Goal: Transaction & Acquisition: Purchase product/service

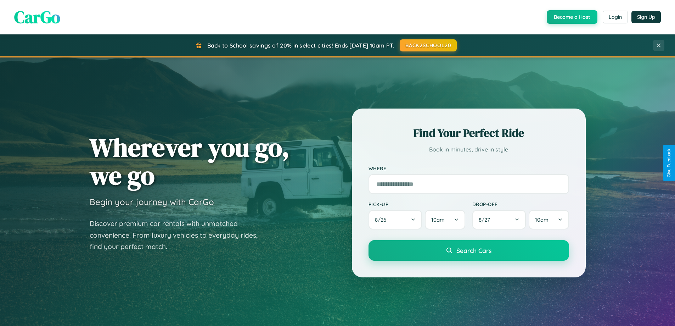
scroll to position [21, 0]
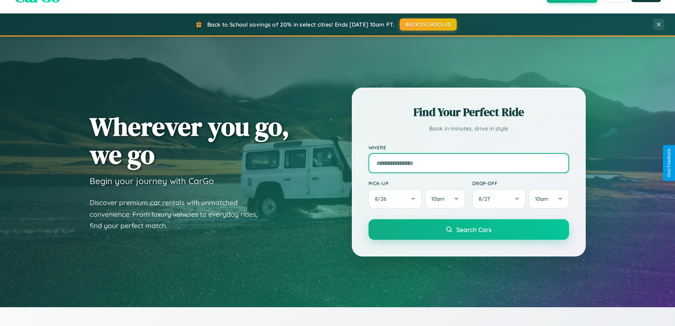
click at [469, 163] on input "text" at bounding box center [469, 163] width 201 height 20
type input "**********"
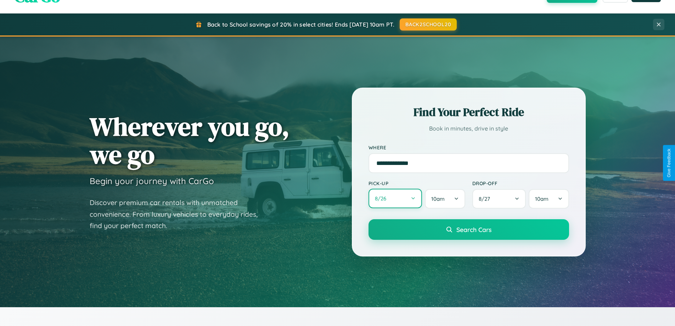
click at [395, 198] on button "8 / 26" at bounding box center [396, 198] width 54 height 19
select select "*"
select select "****"
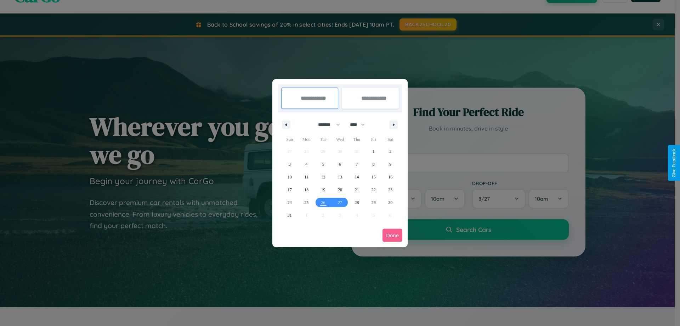
drag, startPoint x: 326, startPoint y: 124, endPoint x: 340, endPoint y: 142, distance: 22.7
click at [326, 124] on select "******* ******** ***** ***** *** **** **** ****** ********* ******* ******** **…" at bounding box center [328, 125] width 30 height 12
select select "*"
drag, startPoint x: 361, startPoint y: 124, endPoint x: 340, endPoint y: 142, distance: 27.1
click at [361, 124] on select "**** **** **** **** **** **** **** **** **** **** **** **** **** **** **** ****…" at bounding box center [357, 125] width 21 height 12
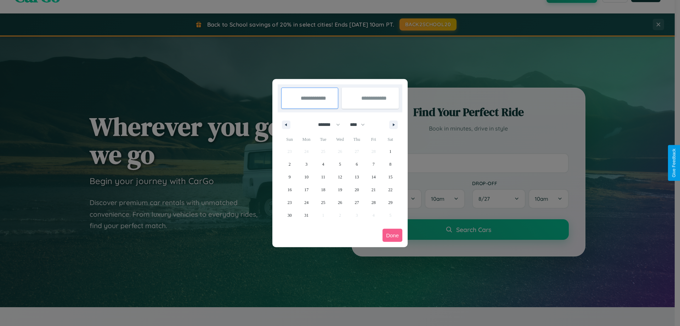
select select "****"
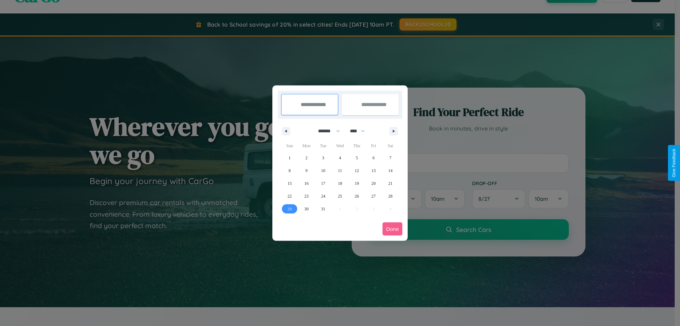
click at [290, 208] on span "29" at bounding box center [290, 208] width 4 height 13
type input "**********"
click at [394, 131] on icon "button" at bounding box center [395, 131] width 4 height 3
select select "*"
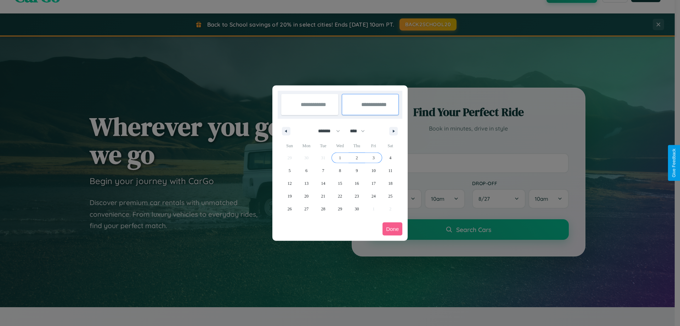
click at [374, 157] on span "3" at bounding box center [374, 157] width 2 height 13
type input "**********"
select select "*"
click at [393, 229] on button "Done" at bounding box center [393, 228] width 20 height 13
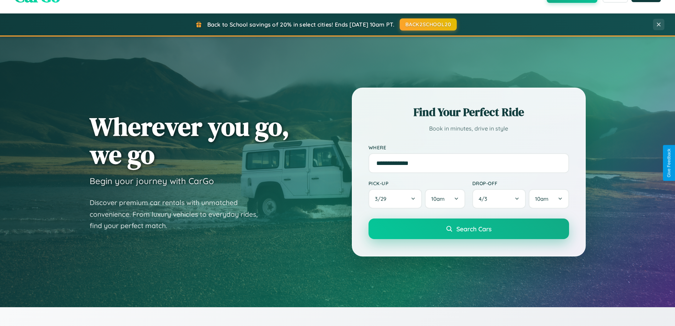
click at [469, 229] on span "Search Cars" at bounding box center [473, 229] width 35 height 8
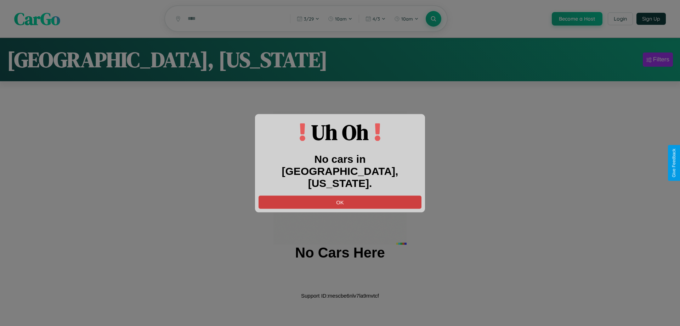
click at [340, 195] on button "OK" at bounding box center [340, 201] width 163 height 13
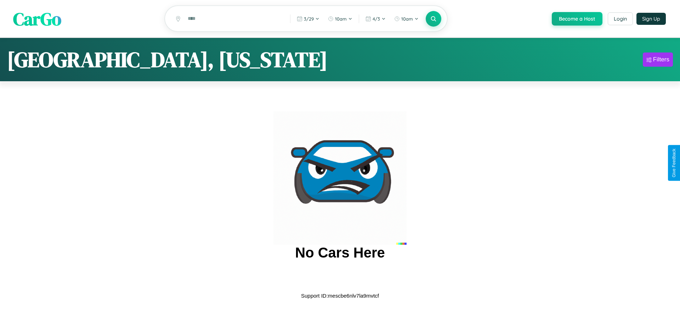
click at [37, 19] on span "CarGo" at bounding box center [37, 18] width 48 height 24
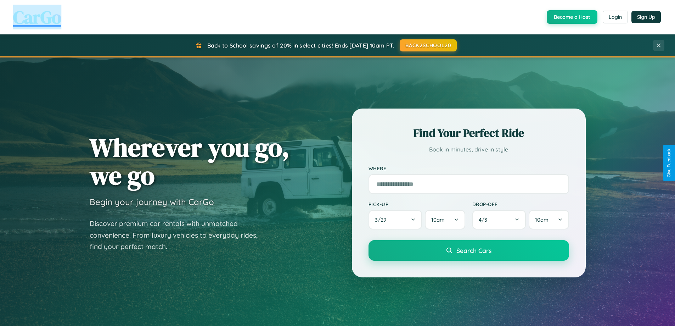
scroll to position [1364, 0]
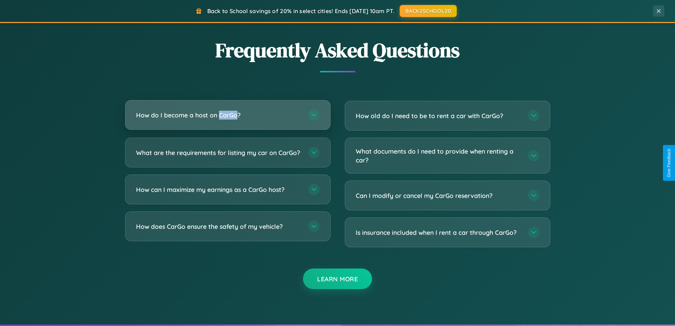
click at [228, 115] on h3 "How do I become a host on CarGo?" at bounding box center [218, 115] width 165 height 9
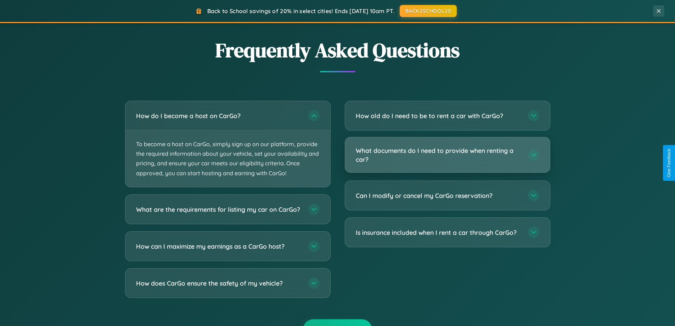
click at [447, 155] on h3 "What documents do I need to provide when renting a car?" at bounding box center [438, 154] width 165 height 17
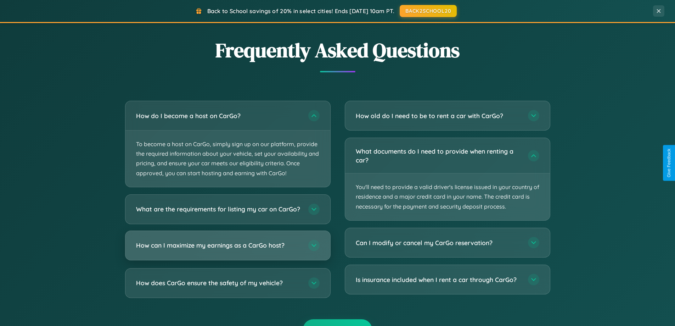
click at [228, 249] on h3 "How can I maximize my earnings as a CarGo host?" at bounding box center [218, 245] width 165 height 9
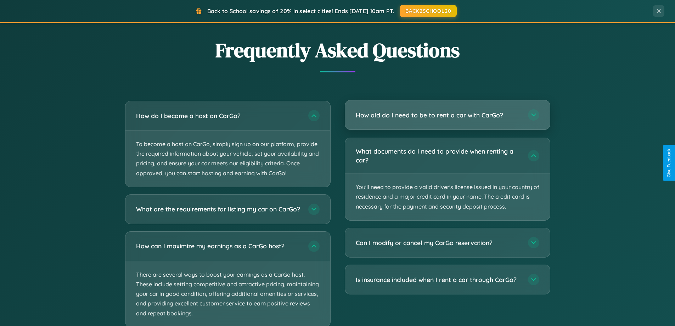
click at [447, 115] on h3 "How old do I need to be to rent a car with CarGo?" at bounding box center [438, 115] width 165 height 9
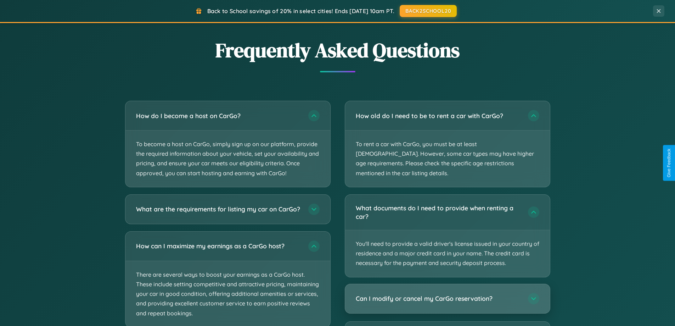
click at [447, 294] on h3 "Can I modify or cancel my CarGo reservation?" at bounding box center [438, 298] width 165 height 9
click at [447, 299] on div "Can I modify or cancel my CarGo reservation?" at bounding box center [447, 298] width 205 height 29
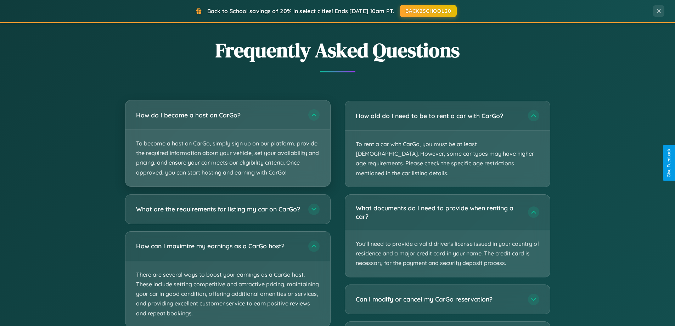
click at [228, 143] on p "To become a host on CarGo, simply sign up on our platform, provide the required…" at bounding box center [227, 158] width 205 height 56
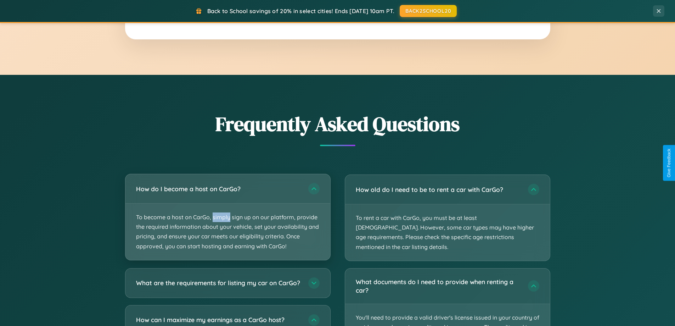
scroll to position [1139, 0]
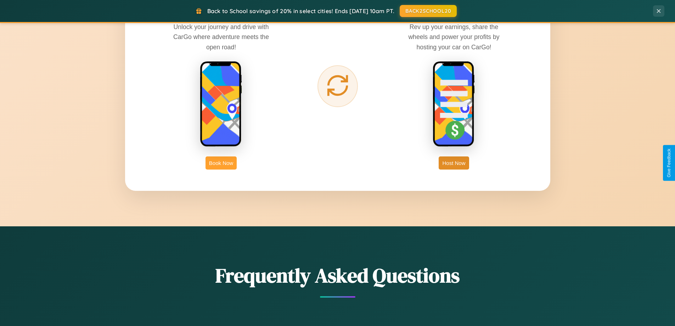
click at [221, 163] on button "Book Now" at bounding box center [221, 162] width 31 height 13
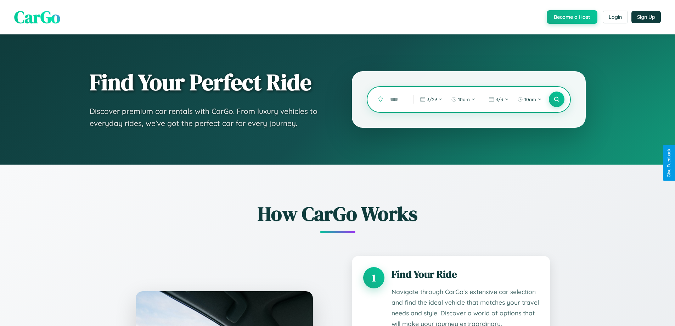
click at [397, 99] on input "text" at bounding box center [396, 99] width 19 height 12
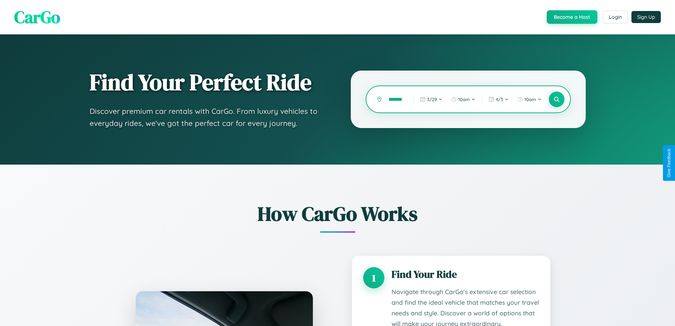
scroll to position [0, 12]
type input "********"
click at [556, 99] on icon at bounding box center [556, 99] width 7 height 7
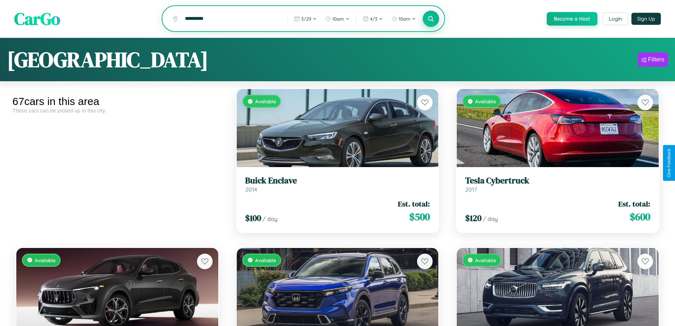
click at [431, 19] on icon at bounding box center [431, 18] width 7 height 7
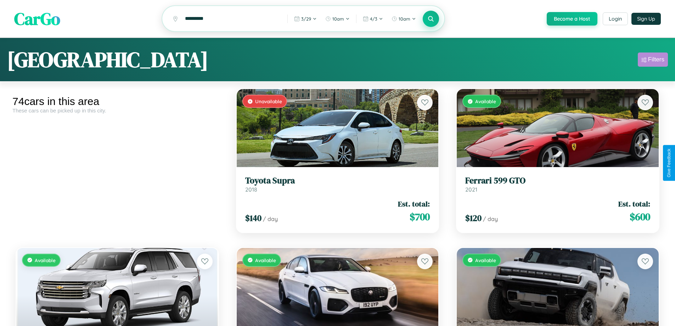
click at [653, 61] on div "Filters" at bounding box center [656, 59] width 16 height 7
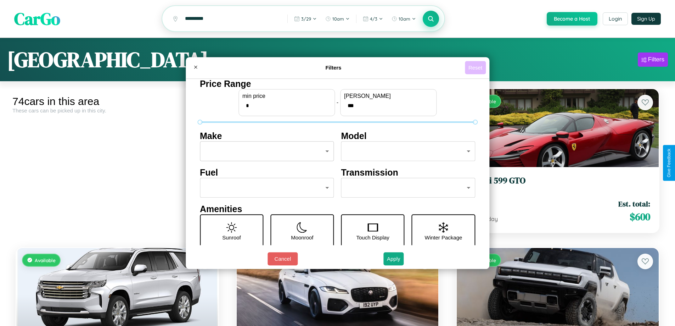
click at [476, 67] on button "Reset" at bounding box center [475, 67] width 21 height 13
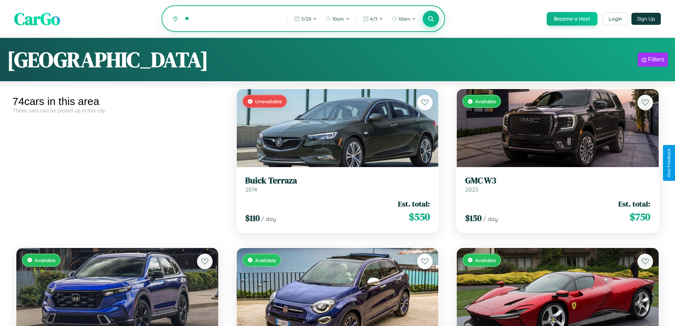
type input "*"
type input "*******"
click at [431, 19] on icon at bounding box center [431, 18] width 7 height 7
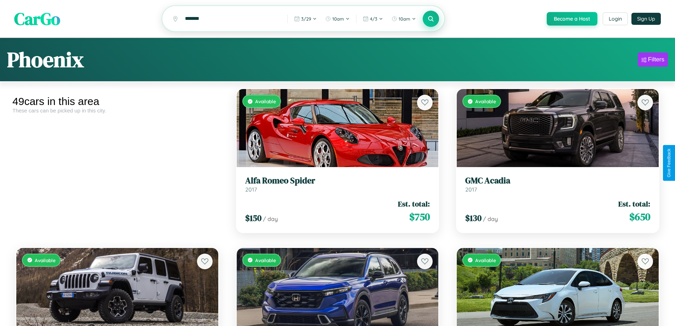
scroll to position [1739, 0]
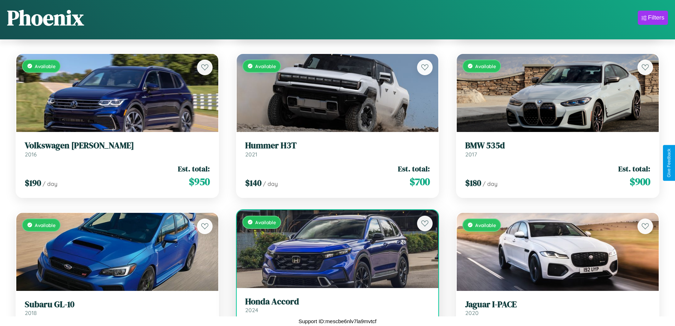
click at [335, 307] on h3 "Honda Accord" at bounding box center [337, 301] width 185 height 10
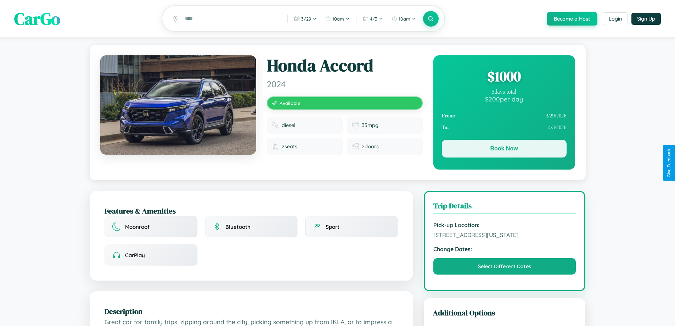
click at [504, 150] on button "Book Now" at bounding box center [504, 149] width 125 height 18
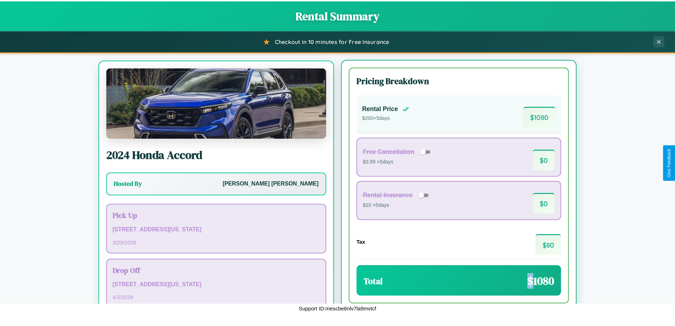
scroll to position [33, 0]
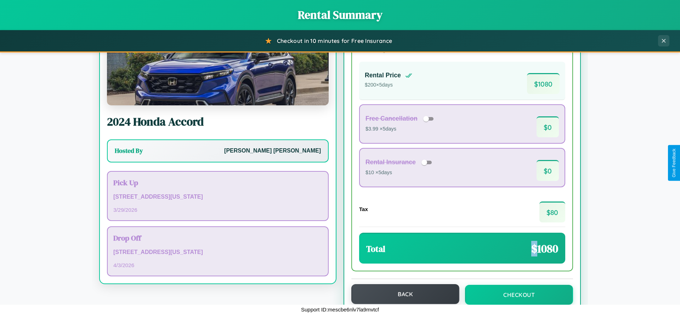
click at [402, 294] on button "Back" at bounding box center [406, 294] width 108 height 20
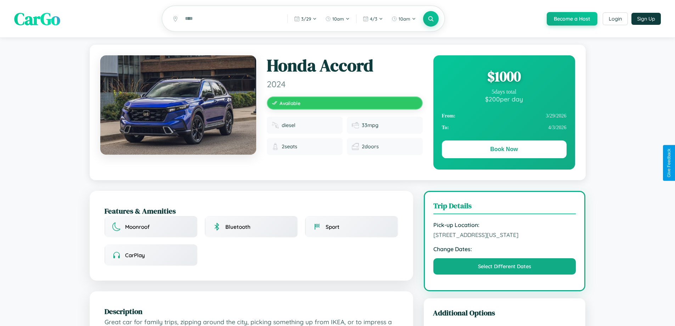
click at [504, 77] on div "$ 1000" at bounding box center [504, 76] width 125 height 19
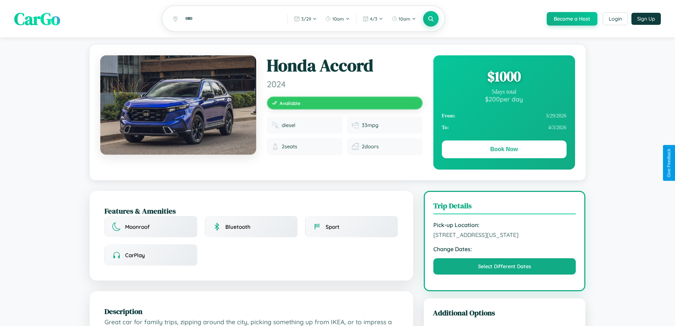
click at [504, 77] on div "$ 1000" at bounding box center [504, 76] width 125 height 19
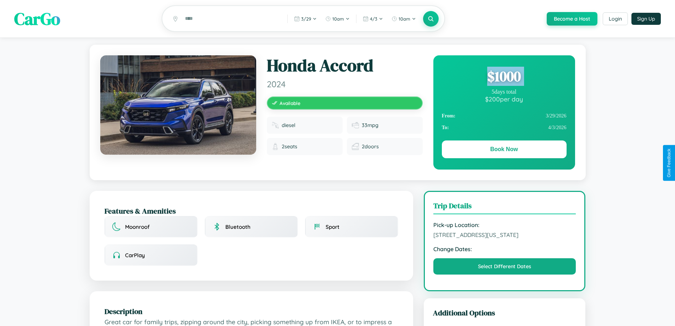
click at [504, 77] on div "$ 1000" at bounding box center [504, 76] width 125 height 19
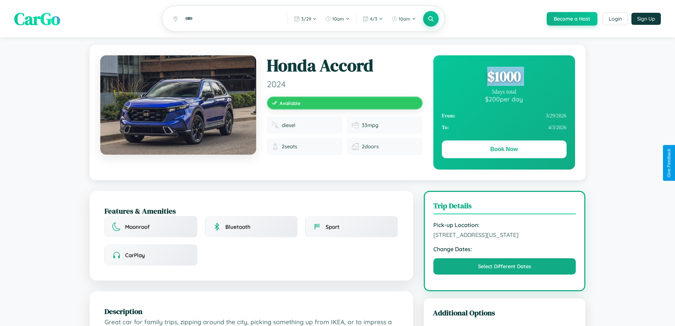
click at [504, 77] on div "$ 1000" at bounding box center [504, 76] width 125 height 19
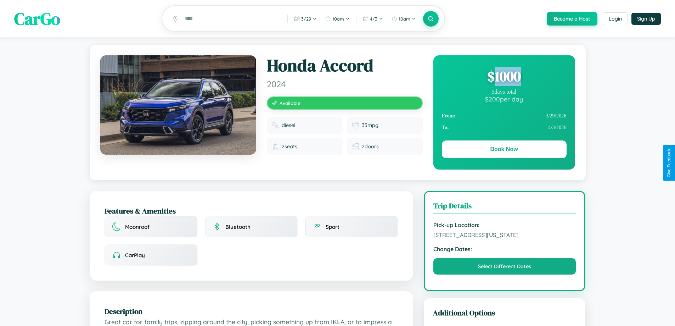
click at [504, 77] on div "$ 1000" at bounding box center [504, 76] width 125 height 19
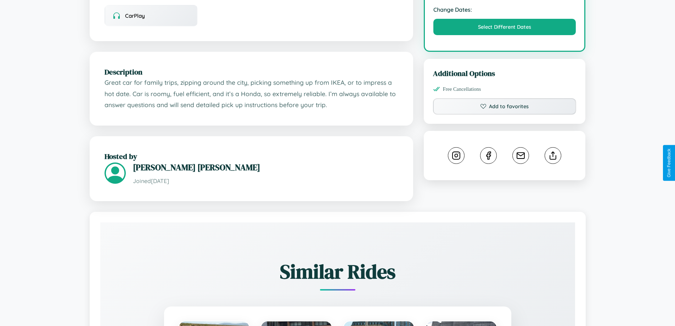
scroll to position [240, 0]
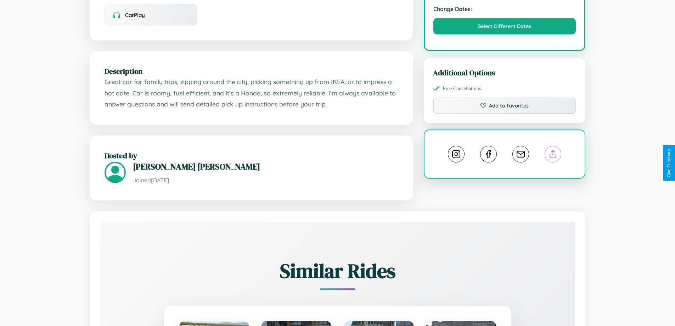
click at [553, 155] on line at bounding box center [553, 152] width 0 height 5
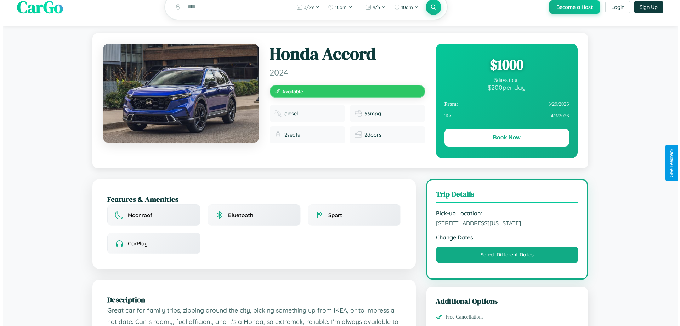
scroll to position [0, 0]
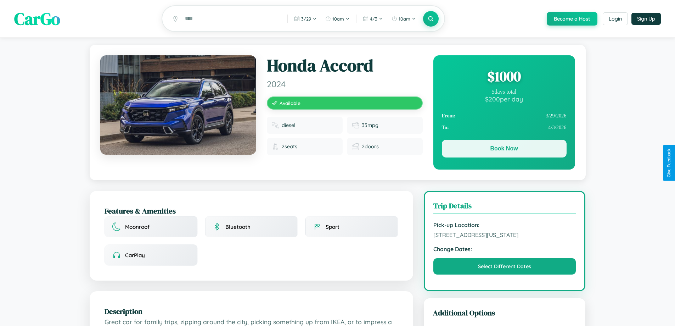
click at [504, 150] on button "Book Now" at bounding box center [504, 149] width 125 height 18
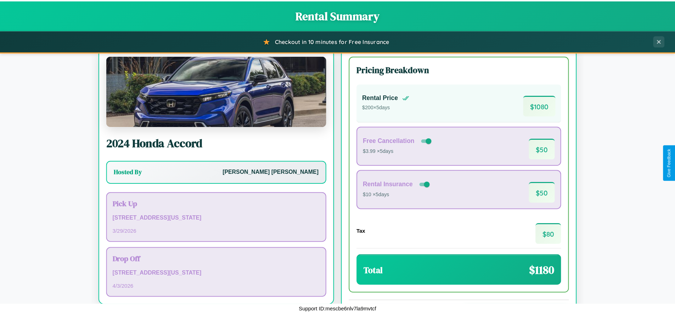
scroll to position [49, 0]
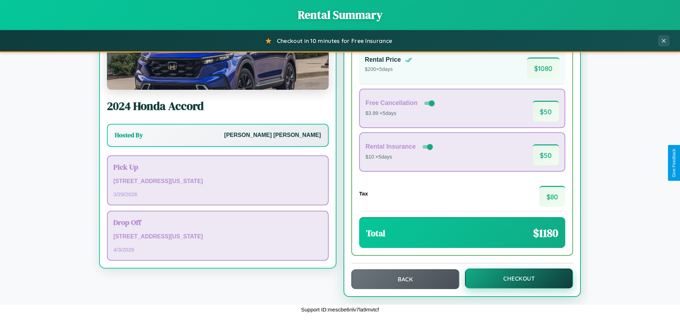
click at [515, 278] on button "Checkout" at bounding box center [519, 278] width 108 height 20
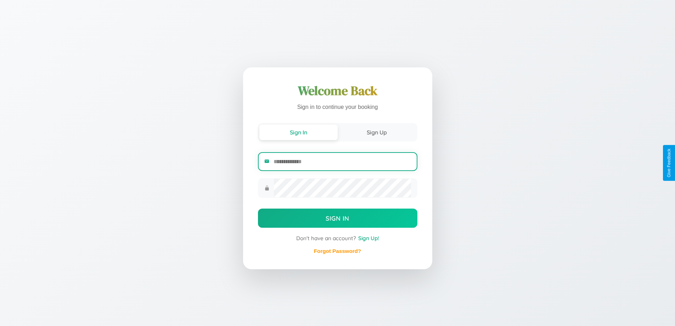
click at [342, 162] on input "email" at bounding box center [342, 161] width 137 height 17
type input "**********"
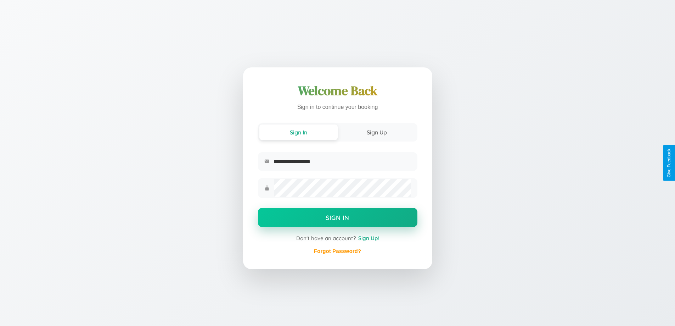
click at [337, 218] on button "Sign In" at bounding box center [337, 217] width 159 height 19
